Goal: Transaction & Acquisition: Purchase product/service

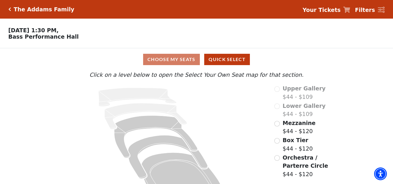
click at [303, 132] on label "Mezzanine $44 - $120" at bounding box center [299, 127] width 33 height 17
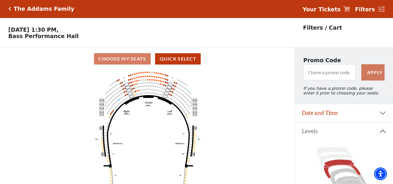
scroll to position [145, 0]
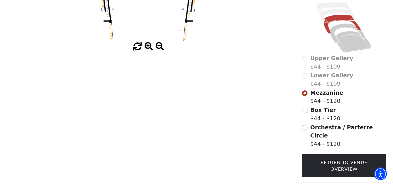
click at [145, 50] on span at bounding box center [149, 46] width 8 height 8
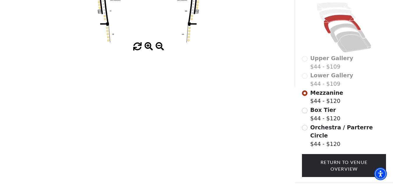
click at [145, 50] on span at bounding box center [149, 46] width 8 height 8
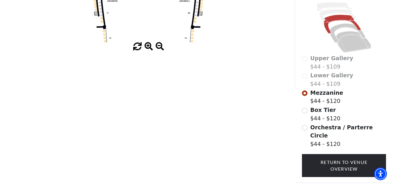
click at [145, 50] on span at bounding box center [149, 46] width 8 height 8
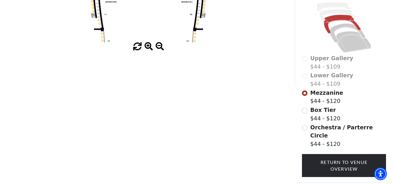
drag, startPoint x: 121, startPoint y: 81, endPoint x: 137, endPoint y: 144, distance: 65.1
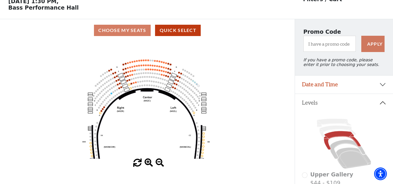
drag, startPoint x: 142, startPoint y: 69, endPoint x: 141, endPoint y: 95, distance: 26.2
click at [141, 95] on icon "Center (MEZC) Right (MEZR) Left (MEZL) (MEXBOXR) (MEXBOXL) XX WW CC DD YY BB ZZ…" at bounding box center [147, 100] width 265 height 117
click at [148, 164] on span at bounding box center [149, 163] width 8 height 8
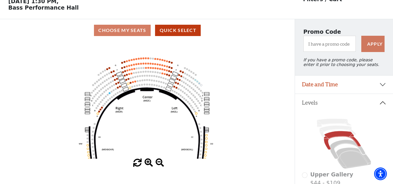
click at [148, 164] on span at bounding box center [149, 163] width 8 height 8
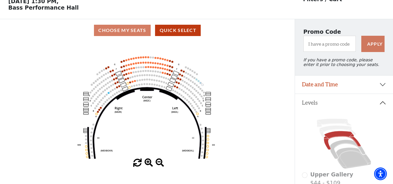
click at [148, 164] on span at bounding box center [149, 163] width 8 height 8
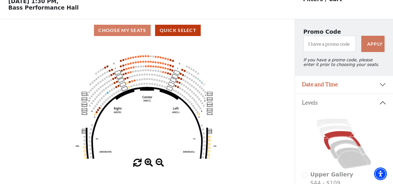
click at [148, 164] on span at bounding box center [149, 163] width 8 height 8
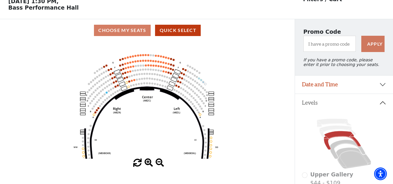
click at [148, 164] on span at bounding box center [149, 163] width 8 height 8
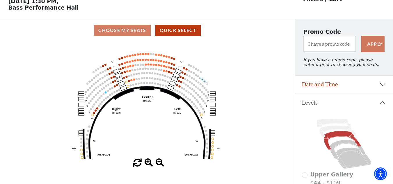
click at [148, 164] on span at bounding box center [149, 163] width 8 height 8
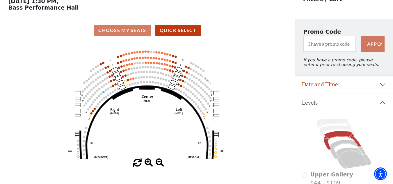
click at [148, 164] on span at bounding box center [149, 163] width 8 height 8
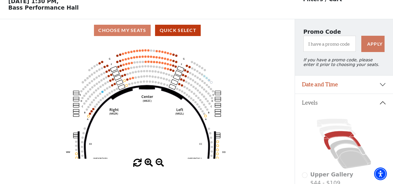
click at [148, 164] on span at bounding box center [149, 163] width 8 height 8
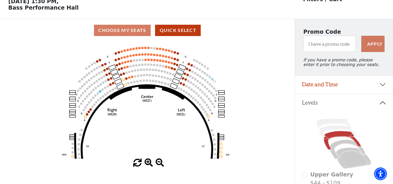
click at [148, 164] on span at bounding box center [149, 163] width 8 height 8
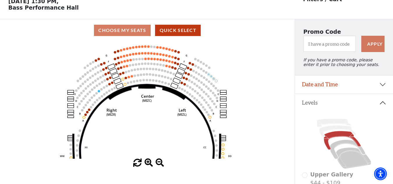
click at [148, 164] on span at bounding box center [149, 163] width 8 height 8
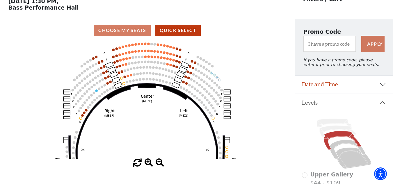
click at [148, 164] on span at bounding box center [149, 163] width 8 height 8
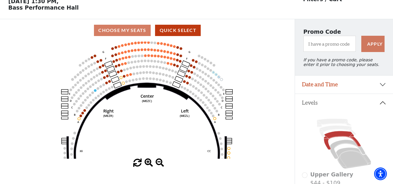
click at [148, 164] on span at bounding box center [149, 163] width 8 height 8
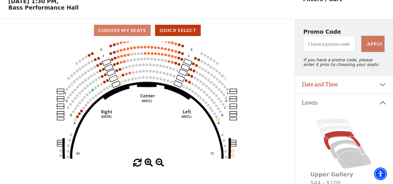
click at [148, 164] on span at bounding box center [149, 163] width 8 height 8
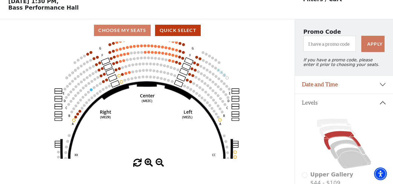
click at [148, 164] on span at bounding box center [149, 163] width 8 height 8
click at [148, 163] on span at bounding box center [149, 163] width 8 height 8
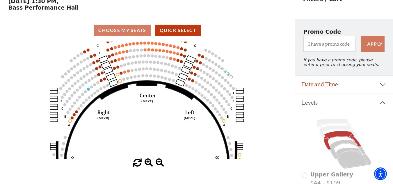
click at [148, 163] on span at bounding box center [149, 163] width 8 height 8
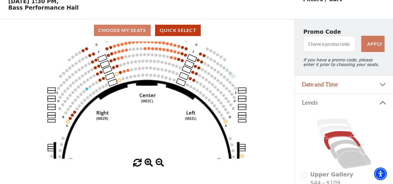
click at [148, 163] on span at bounding box center [149, 163] width 8 height 8
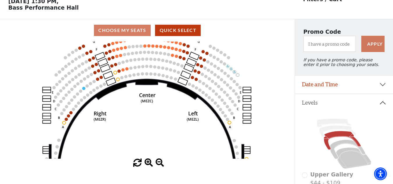
click at [149, 162] on span at bounding box center [149, 163] width 8 height 8
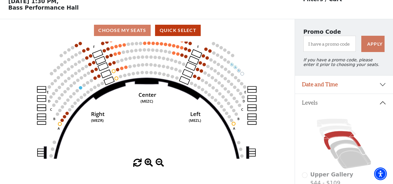
click at [149, 162] on span at bounding box center [149, 163] width 8 height 8
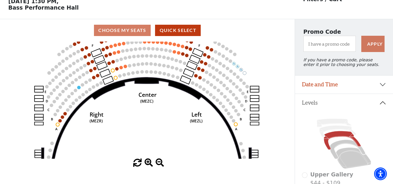
click at [149, 162] on span at bounding box center [149, 163] width 8 height 8
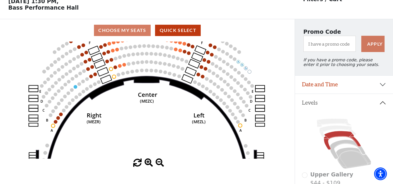
click at [149, 162] on span at bounding box center [149, 163] width 8 height 8
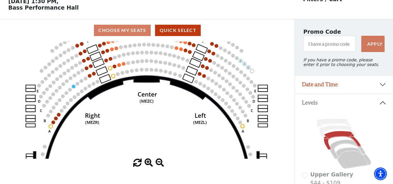
click at [149, 162] on span at bounding box center [149, 163] width 8 height 8
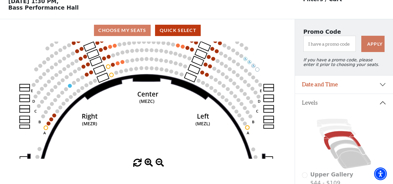
click at [149, 162] on span at bounding box center [149, 163] width 8 height 8
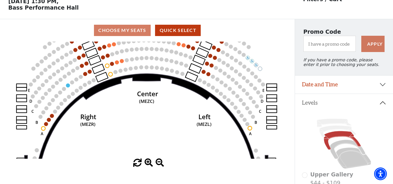
click at [149, 162] on span at bounding box center [149, 163] width 8 height 8
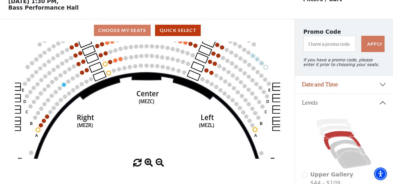
click at [149, 162] on span at bounding box center [149, 163] width 8 height 8
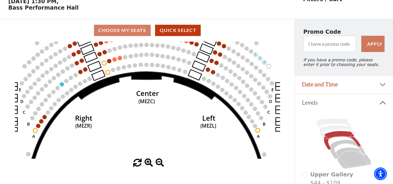
click at [149, 162] on span at bounding box center [149, 163] width 8 height 8
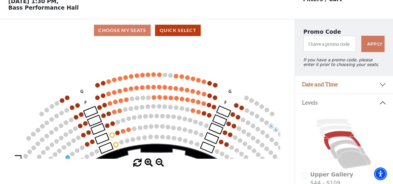
drag, startPoint x: 143, startPoint y: 56, endPoint x: 153, endPoint y: 130, distance: 74.6
click at [153, 130] on icon "Center (MEZC) Right (MEZR) Left (MEZL) (MEXBOXR) (MEXBOXL) XX WW CC DD YY BB ZZ…" at bounding box center [147, 100] width 265 height 117
click at [152, 165] on span at bounding box center [149, 163] width 8 height 8
click at [152, 166] on span at bounding box center [149, 163] width 8 height 8
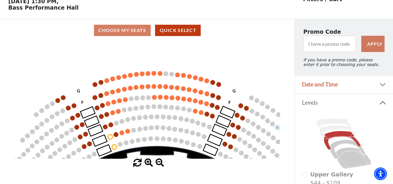
click at [152, 165] on span at bounding box center [149, 163] width 8 height 8
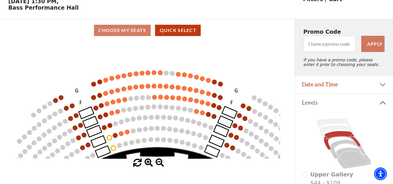
click at [151, 165] on span at bounding box center [149, 163] width 8 height 8
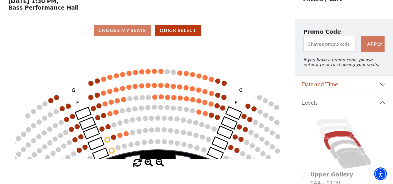
click at [151, 165] on span at bounding box center [149, 163] width 8 height 8
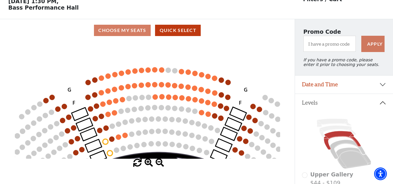
click at [151, 165] on span at bounding box center [149, 163] width 8 height 8
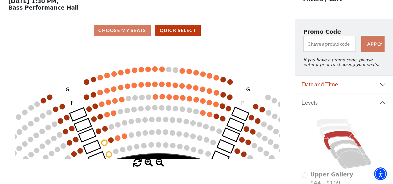
click at [151, 165] on span at bounding box center [149, 163] width 8 height 8
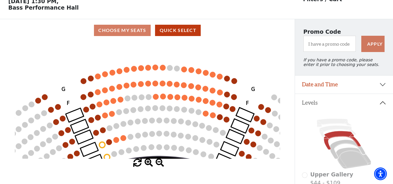
click at [151, 165] on span at bounding box center [149, 163] width 8 height 8
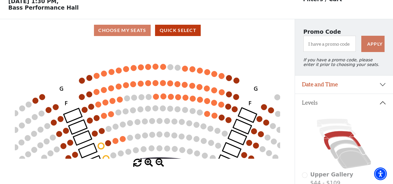
click at [151, 165] on span at bounding box center [149, 163] width 8 height 8
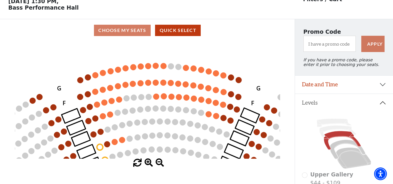
click at [151, 165] on span at bounding box center [149, 163] width 8 height 8
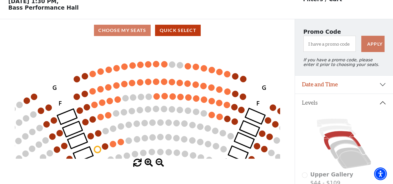
click at [151, 165] on span at bounding box center [149, 163] width 8 height 8
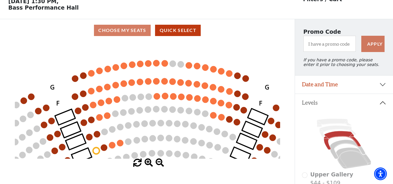
click at [151, 165] on span at bounding box center [149, 163] width 8 height 8
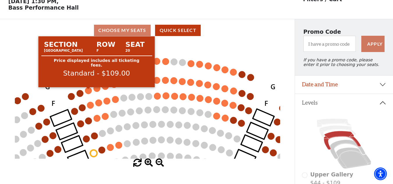
click at [91, 94] on circle at bounding box center [88, 90] width 7 height 7
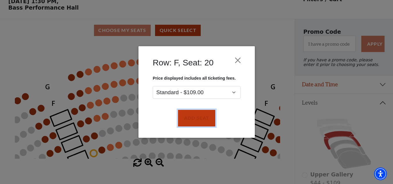
drag, startPoint x: 198, startPoint y: 114, endPoint x: 132, endPoint y: 100, distance: 67.7
click at [197, 115] on button "Add Seat" at bounding box center [196, 118] width 37 height 16
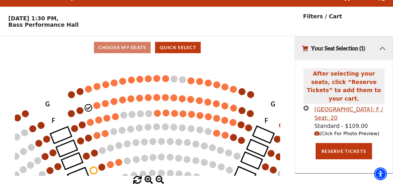
scroll to position [0, 0]
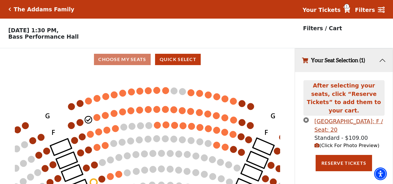
click at [97, 119] on circle at bounding box center [96, 117] width 7 height 7
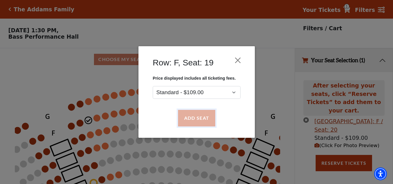
drag, startPoint x: 196, startPoint y: 121, endPoint x: 96, endPoint y: 110, distance: 100.4
click at [196, 121] on button "Add Seat" at bounding box center [196, 118] width 37 height 16
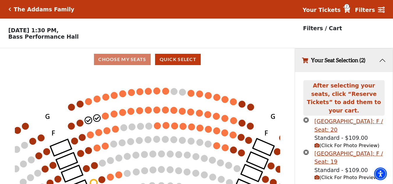
scroll to position [13, 0]
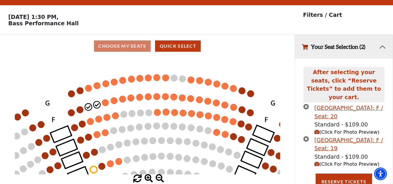
click at [104, 104] on circle at bounding box center [105, 102] width 7 height 7
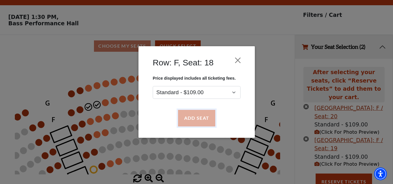
click at [193, 119] on button "Add Seat" at bounding box center [196, 118] width 37 height 16
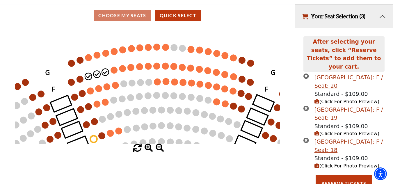
scroll to position [46, 0]
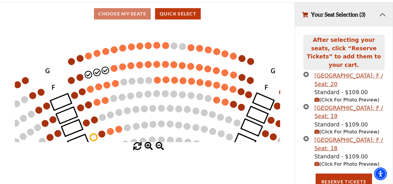
click at [116, 72] on circle at bounding box center [114, 68] width 7 height 7
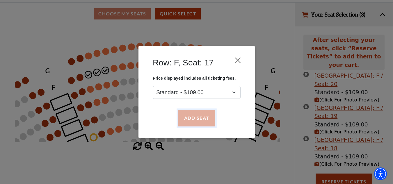
click at [194, 121] on button "Add Seat" at bounding box center [196, 118] width 37 height 16
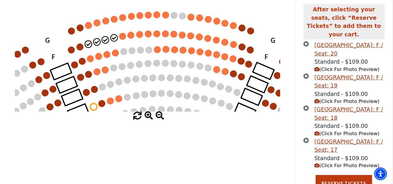
scroll to position [78, 0]
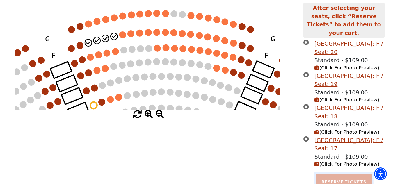
click at [332, 174] on button "Reserve Tickets" at bounding box center [344, 182] width 56 height 16
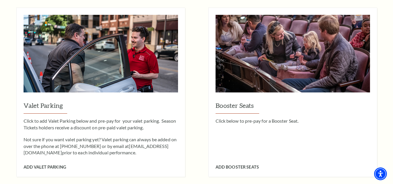
scroll to position [611, 0]
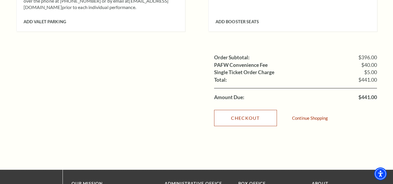
click at [260, 110] on link "Checkout" at bounding box center [245, 118] width 63 height 16
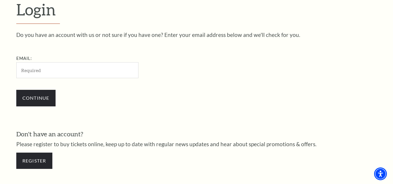
click at [51, 76] on input "Email:" at bounding box center [77, 70] width 122 height 16
type input "[EMAIL_ADDRESS][DOMAIN_NAME]"
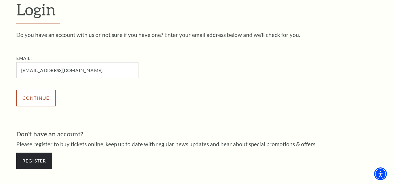
click at [35, 94] on input "Continue" at bounding box center [35, 98] width 39 height 16
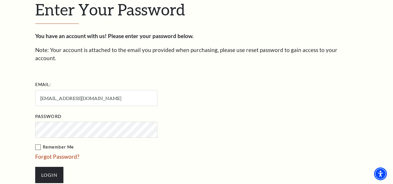
click at [38, 144] on label "Remember Me" at bounding box center [125, 147] width 180 height 7
click at [0, 0] on input "Remember Me" at bounding box center [0, 0] width 0 height 0
click at [55, 167] on input "Login" at bounding box center [49, 175] width 28 height 16
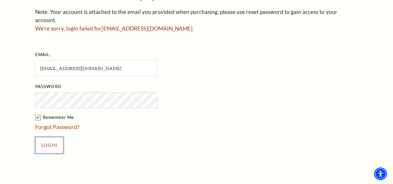
click at [50, 137] on input "Login" at bounding box center [49, 145] width 28 height 16
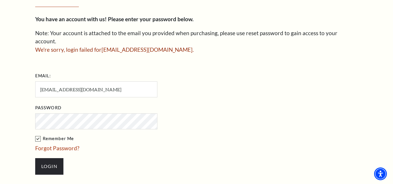
scroll to position [175, 0]
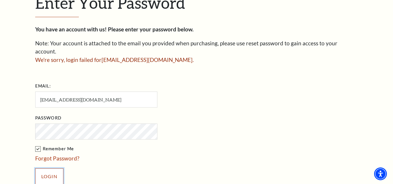
click at [56, 168] on input "Login" at bounding box center [49, 176] width 28 height 16
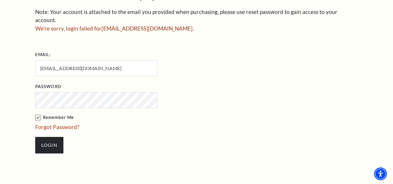
click at [83, 144] on li "Login" at bounding box center [125, 145] width 180 height 28
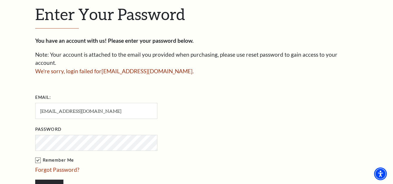
scroll to position [88, 0]
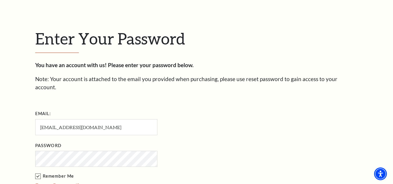
scroll to position [168, 0]
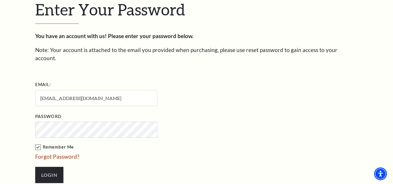
click at [61, 153] on link "Forgot Password?" at bounding box center [57, 156] width 44 height 7
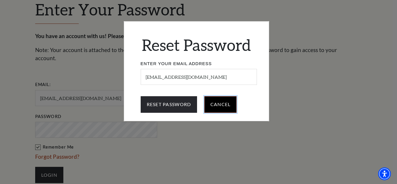
click at [211, 104] on input "Cancel" at bounding box center [221, 104] width 33 height 16
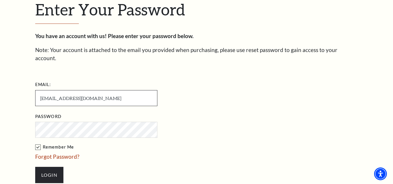
click at [100, 90] on input "[EMAIL_ADDRESS][DOMAIN_NAME]" at bounding box center [96, 98] width 122 height 16
click at [105, 95] on input "[EMAIL_ADDRESS][DOMAIN_NAME]" at bounding box center [96, 98] width 122 height 16
drag, startPoint x: 93, startPoint y: 86, endPoint x: 3, endPoint y: 91, distance: 90.3
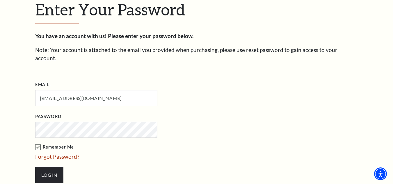
click at [3, 91] on div "Enter Your Password You have an account with us! Please enter your password bel…" at bounding box center [196, 94] width 393 height 265
click at [75, 90] on input "[EMAIL_ADDRESS][DOMAIN_NAME]" at bounding box center [96, 98] width 122 height 16
click at [77, 90] on input "[EMAIL_ADDRESS][DOMAIN_NAME]" at bounding box center [96, 98] width 122 height 16
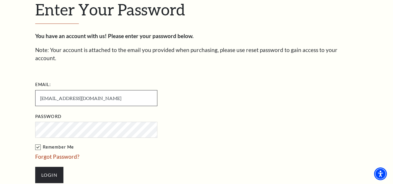
click at [77, 90] on input "[EMAIL_ADDRESS][DOMAIN_NAME]" at bounding box center [96, 98] width 122 height 16
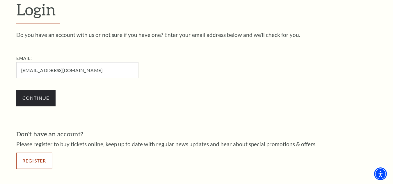
drag, startPoint x: 39, startPoint y: 162, endPoint x: 42, endPoint y: 154, distance: 8.3
click at [39, 162] on link "Register" at bounding box center [34, 161] width 36 height 16
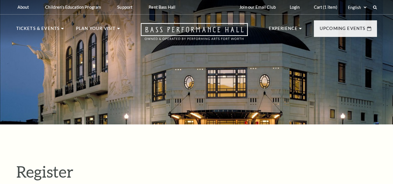
select select "1"
select select "[GEOGRAPHIC_DATA]"
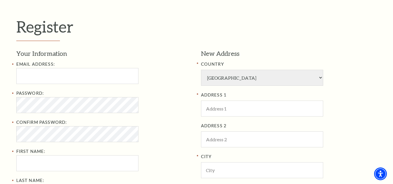
scroll to position [145, 0]
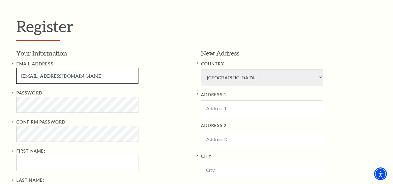
click at [77, 73] on input "GeneLLucas@gmail.com" at bounding box center [77, 76] width 122 height 16
paste input "WilliamCSnell"
type input "WilliamCSnell@gmail.com"
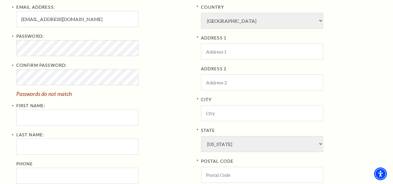
scroll to position [175, 0]
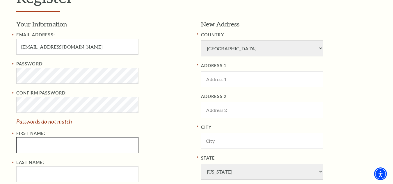
click at [65, 144] on input "First Name:" at bounding box center [77, 145] width 122 height 16
type input "Gene"
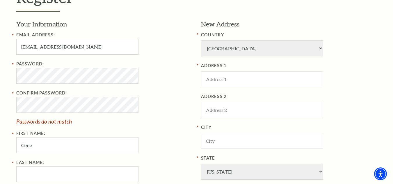
type input "Lucas"
type input "5207056204"
type input "4763 Dogwood Lane Gilbert, AZ 85233"
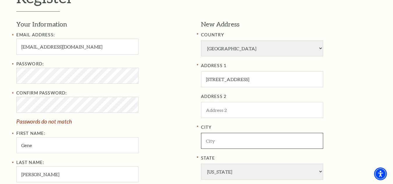
type input "Gilbert"
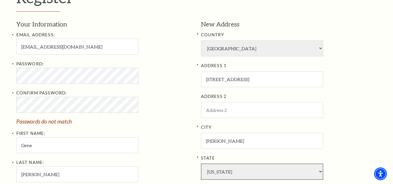
select select "AZ"
type input "85233"
type input "520-705-6204"
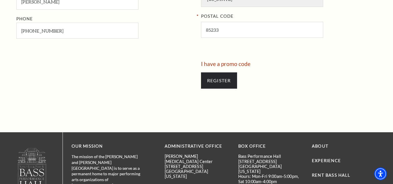
scroll to position [349, 0]
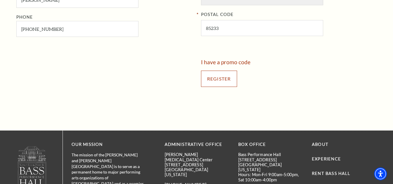
click at [228, 73] on input "Register" at bounding box center [219, 79] width 36 height 16
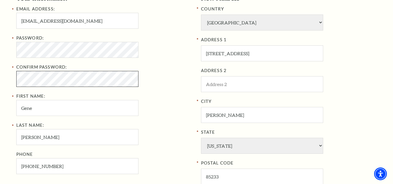
scroll to position [275, 0]
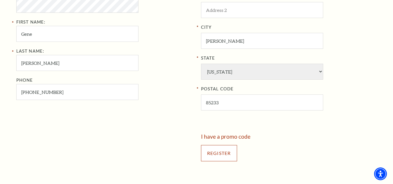
click at [218, 151] on input "Register" at bounding box center [219, 153] width 36 height 16
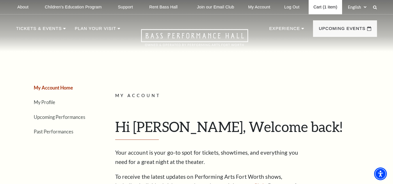
click at [320, 10] on link "Cart (1 item)" at bounding box center [325, 7] width 33 height 14
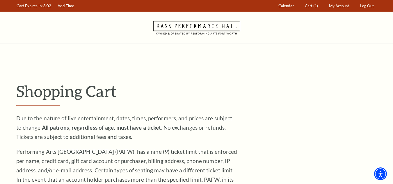
drag, startPoint x: 17, startPoint y: 66, endPoint x: 63, endPoint y: 77, distance: 47.2
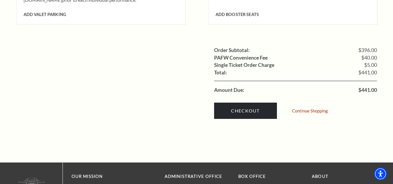
scroll to position [617, 0]
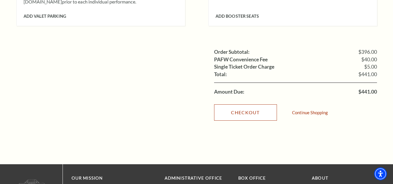
click at [238, 107] on link "Checkout" at bounding box center [245, 112] width 63 height 16
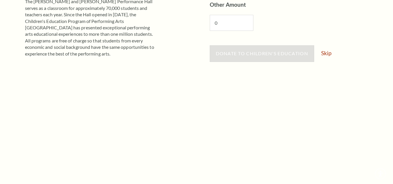
scroll to position [145, 0]
click at [331, 54] on link "Skip" at bounding box center [326, 53] width 10 height 6
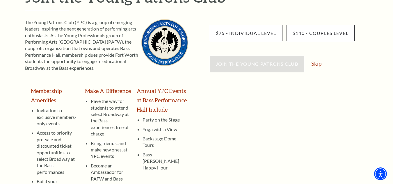
scroll to position [29, 0]
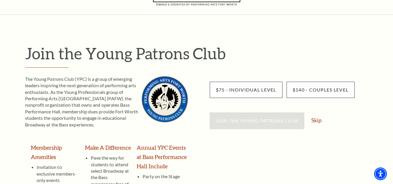
click at [325, 122] on div "Join the Young Patrons Club Skip" at bounding box center [293, 124] width 167 height 22
click at [322, 122] on link "Skip" at bounding box center [316, 121] width 10 height 6
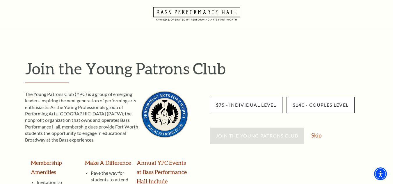
scroll to position [0, 0]
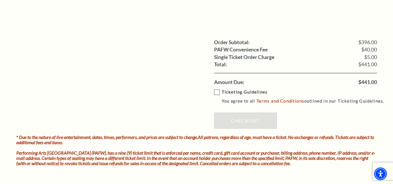
scroll to position [524, 0]
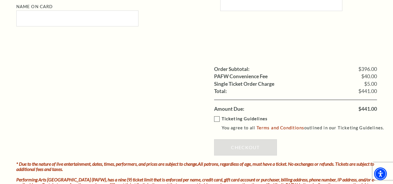
click at [217, 122] on label "Ticketing Guidelines You agree to all Terms and Conditions outlined in our Tick…" at bounding box center [301, 124] width 175 height 16
click at [0, 0] on input "Ticketing Guidelines You agree to all Terms and Conditions outlined in our Tick…" at bounding box center [0, 0] width 0 height 0
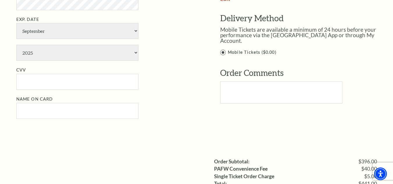
scroll to position [495, 0]
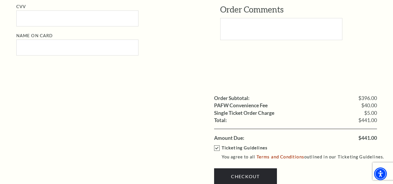
drag, startPoint x: 41, startPoint y: 102, endPoint x: 207, endPoint y: 97, distance: 165.9
click at [45, 100] on ul "Order Subtotal: $396.00 PAFW Convenience Fee $40.00 Single Ticket Order Charge …" at bounding box center [196, 118] width 361 height 47
drag, startPoint x: 23, startPoint y: 81, endPoint x: 108, endPoint y: 95, distance: 86.4
click at [23, 81] on div "Order Subtotal: $396.00 PAFW Convenience Fee $40.00 Single Ticket Order Charge …" at bounding box center [196, 111] width 361 height 61
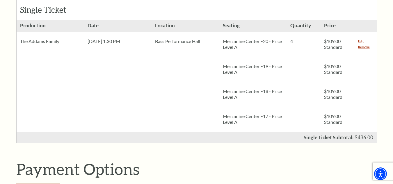
scroll to position [175, 0]
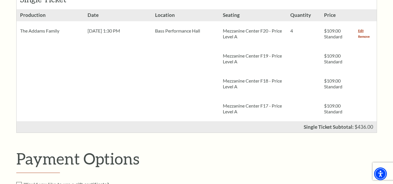
click at [363, 38] on link "Remove" at bounding box center [364, 37] width 12 height 6
